Goal: Check status: Check status

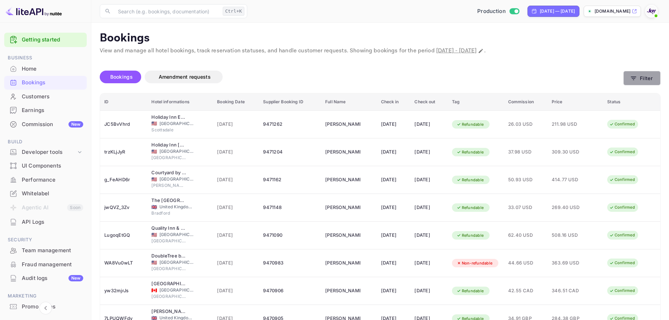
click at [644, 80] on button "Filter" at bounding box center [641, 78] width 37 height 14
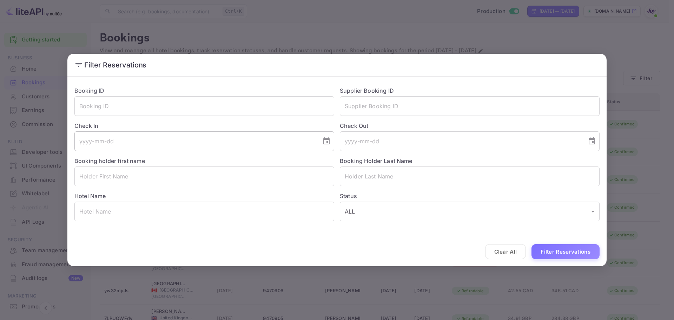
click at [317, 147] on div "​" at bounding box center [204, 141] width 260 height 20
click at [154, 177] on input "text" at bounding box center [204, 176] width 260 height 20
paste input "[PERSON_NAME]"
type input "[PERSON_NAME]"
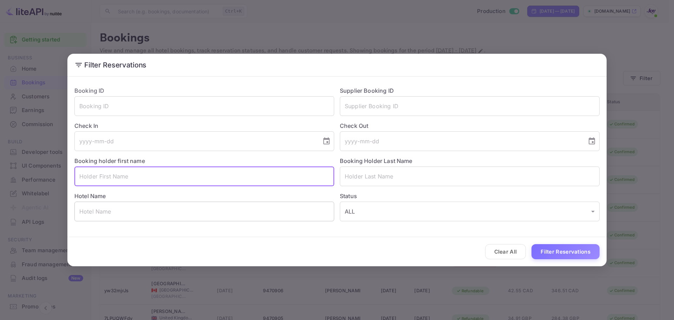
drag, startPoint x: 169, startPoint y: 220, endPoint x: 167, endPoint y: 213, distance: 7.2
click at [168, 218] on input "text" at bounding box center [204, 211] width 260 height 20
paste input "[PERSON_NAME]"
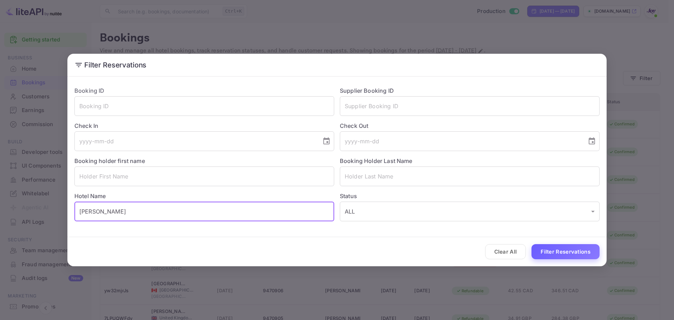
type input "[PERSON_NAME]"
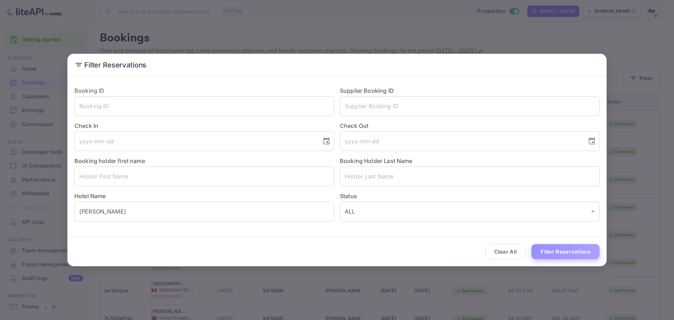
click at [555, 251] on button "Filter Reservations" at bounding box center [565, 251] width 68 height 15
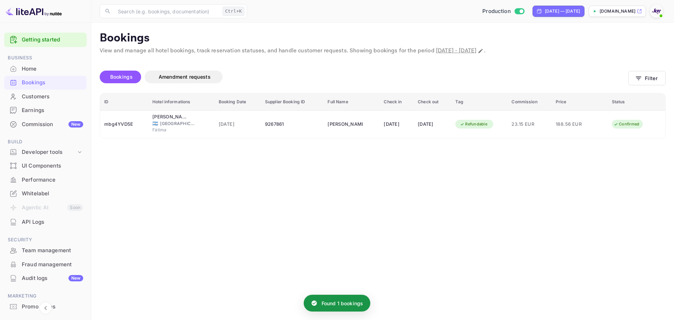
click at [369, 161] on main "Bookings View and manage all hotel bookings, track reservation statuses, and ha…" at bounding box center [382, 171] width 583 height 297
click at [345, 172] on main "Bookings View and manage all hotel bookings, track reservation statuses, and ha…" at bounding box center [382, 171] width 583 height 297
click at [645, 82] on button "Filter" at bounding box center [646, 78] width 37 height 14
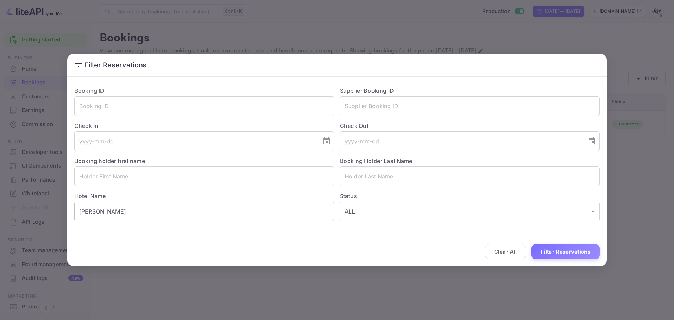
click at [132, 217] on input "[PERSON_NAME]" at bounding box center [204, 211] width 260 height 20
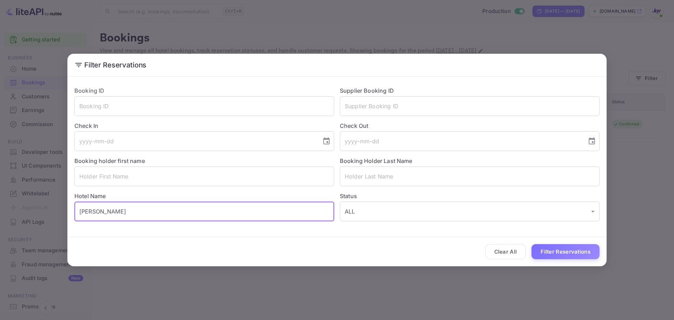
click at [133, 214] on input "[PERSON_NAME]" at bounding box center [204, 211] width 260 height 20
click at [378, 251] on div "Clear All Filter Reservations" at bounding box center [336, 251] width 539 height 29
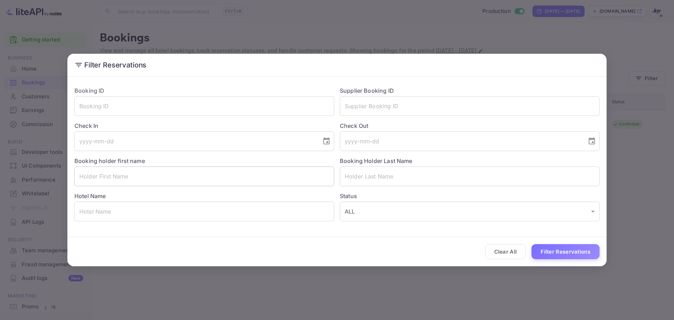
click at [105, 174] on input "text" at bounding box center [204, 176] width 260 height 20
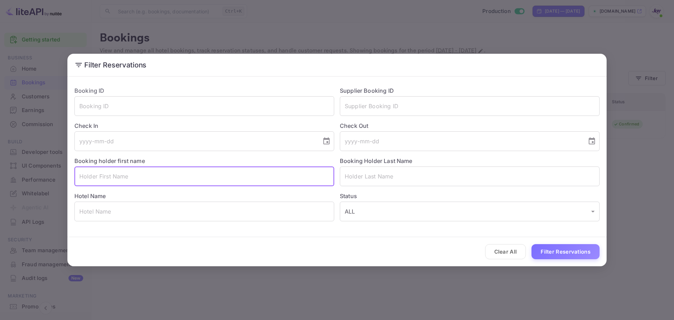
paste input "[PERSON_NAME]"
drag, startPoint x: 117, startPoint y: 175, endPoint x: 89, endPoint y: 177, distance: 28.1
click at [89, 177] on input "[PERSON_NAME]" at bounding box center [204, 176] width 260 height 20
type input "Bill"
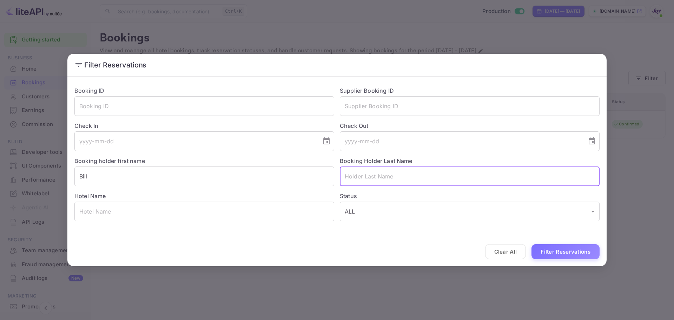
paste input "[PERSON_NAME]"
drag, startPoint x: 372, startPoint y: 167, endPoint x: 382, endPoint y: 180, distance: 15.7
click at [372, 169] on input "[PERSON_NAME]" at bounding box center [470, 176] width 260 height 20
type input "[PERSON_NAME]"
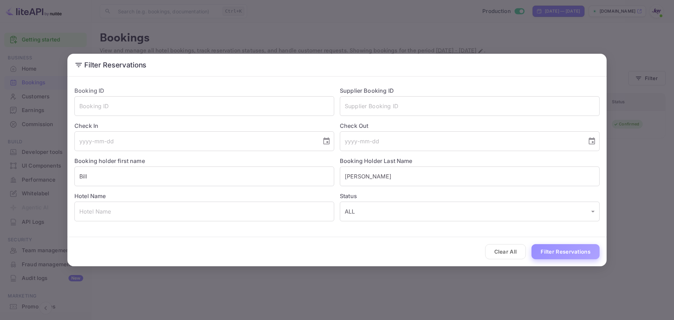
click at [562, 247] on button "Filter Reservations" at bounding box center [565, 251] width 68 height 15
click at [396, 177] on input "[PERSON_NAME]" at bounding box center [470, 176] width 260 height 20
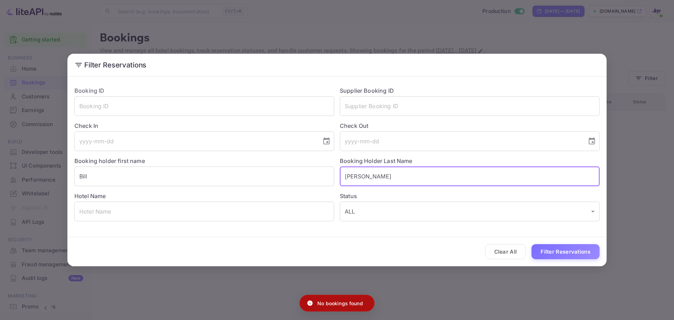
click at [396, 177] on input "[PERSON_NAME]" at bounding box center [470, 176] width 260 height 20
click at [206, 173] on input "Bill" at bounding box center [204, 176] width 260 height 20
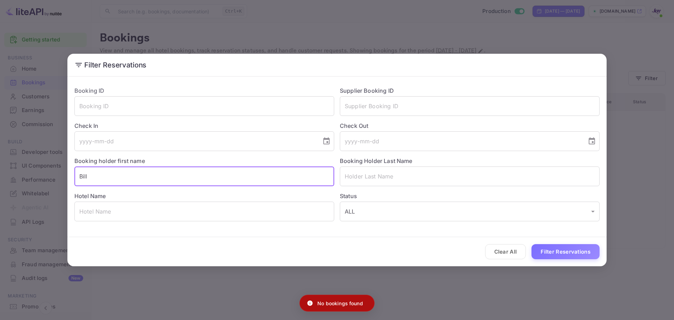
click at [206, 173] on input "Bill" at bounding box center [204, 176] width 260 height 20
click at [206, 173] on input "text" at bounding box center [204, 176] width 260 height 20
click at [372, 236] on form "Booking ID ​ Supplier Booking ID ​ Check In ​ Check Out ​ Booking holder first …" at bounding box center [336, 172] width 539 height 187
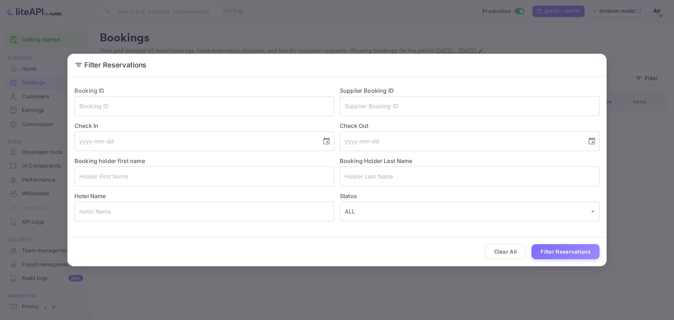
click at [368, 248] on div "Clear All Filter Reservations" at bounding box center [336, 251] width 539 height 29
click at [359, 178] on input "text" at bounding box center [470, 176] width 260 height 20
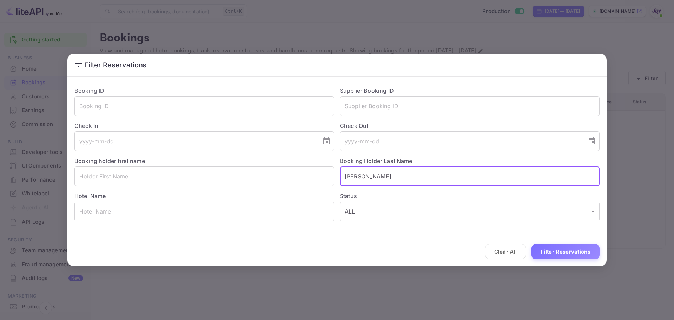
type input "[PERSON_NAME]"
click at [531, 244] on button "Filter Reservations" at bounding box center [565, 251] width 68 height 15
click at [366, 177] on input "[PERSON_NAME]" at bounding box center [470, 176] width 260 height 20
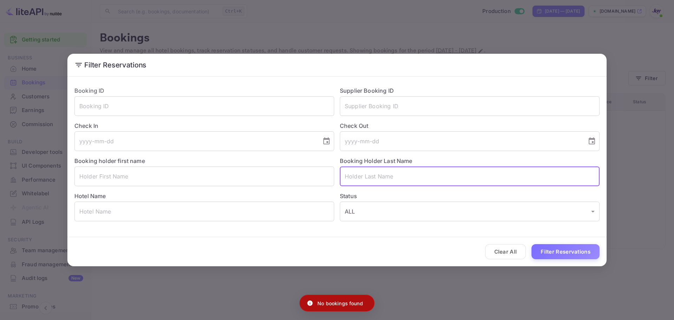
click at [363, 231] on form "Booking ID ​ Supplier Booking ID ​ Check In ​ Check Out ​ Booking holder first …" at bounding box center [336, 172] width 539 height 187
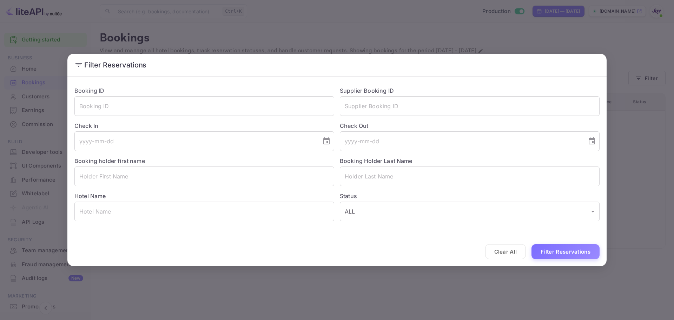
click at [384, 251] on div "Clear All Filter Reservations" at bounding box center [336, 251] width 539 height 29
click at [489, 316] on div "Filter Reservations Booking ID ​ Supplier Booking ID ​ Check In ​ Check Out ​ B…" at bounding box center [337, 160] width 674 height 320
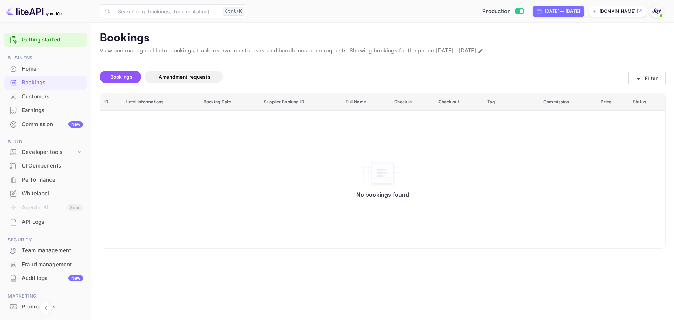
click at [517, 292] on main "Bookings View and manage all hotel bookings, track reservation statuses, and ha…" at bounding box center [382, 171] width 583 height 297
click at [36, 81] on div "Bookings" at bounding box center [52, 83] width 61 height 8
click at [508, 152] on div "No bookings found" at bounding box center [382, 179] width 551 height 128
click at [630, 79] on button "Filter" at bounding box center [646, 78] width 37 height 14
